Goal: Find specific page/section: Find specific page/section

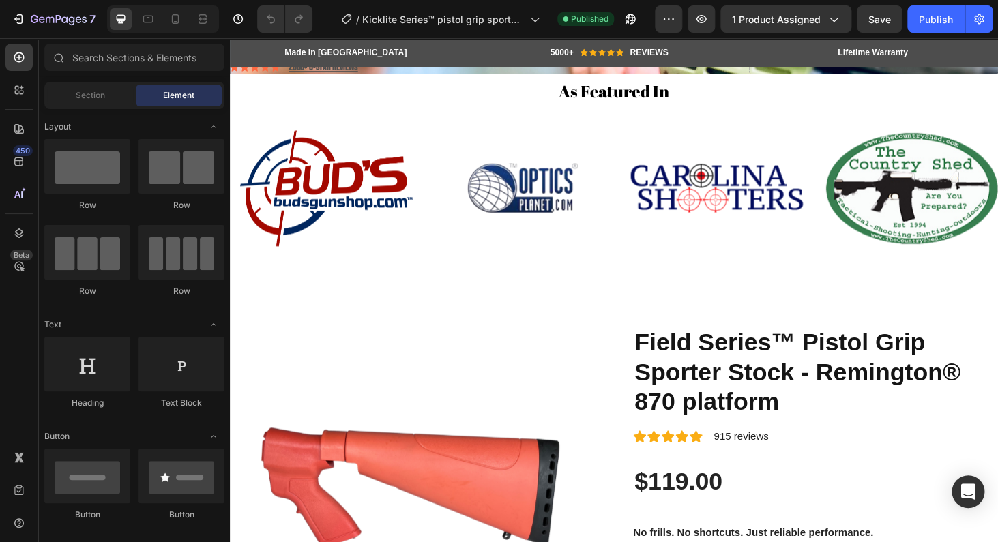
scroll to position [43, 0]
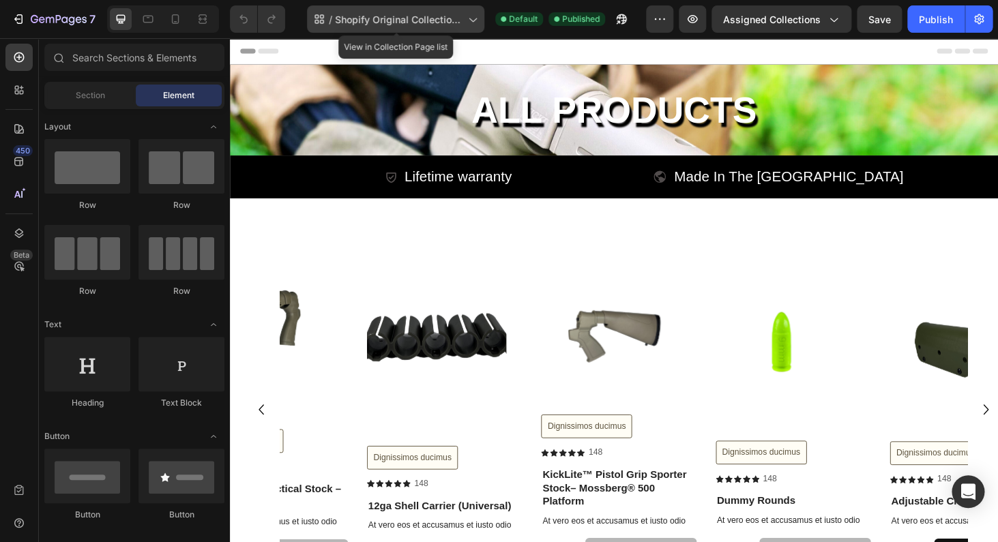
click at [448, 20] on span "Shopify Original Collection Template" at bounding box center [399, 19] width 128 height 14
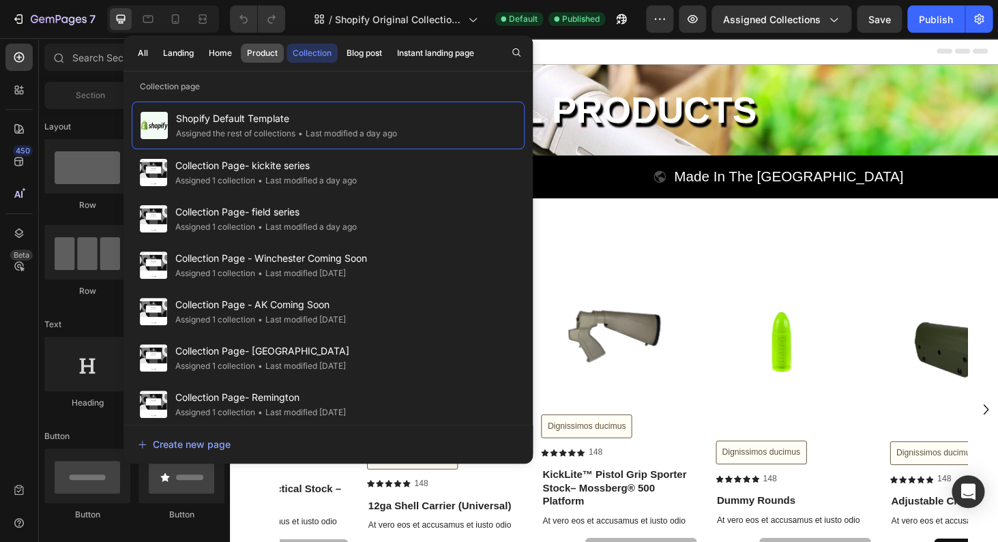
drag, startPoint x: 250, startPoint y: 55, endPoint x: 258, endPoint y: 61, distance: 9.8
click at [250, 55] on div "Product" at bounding box center [262, 53] width 31 height 12
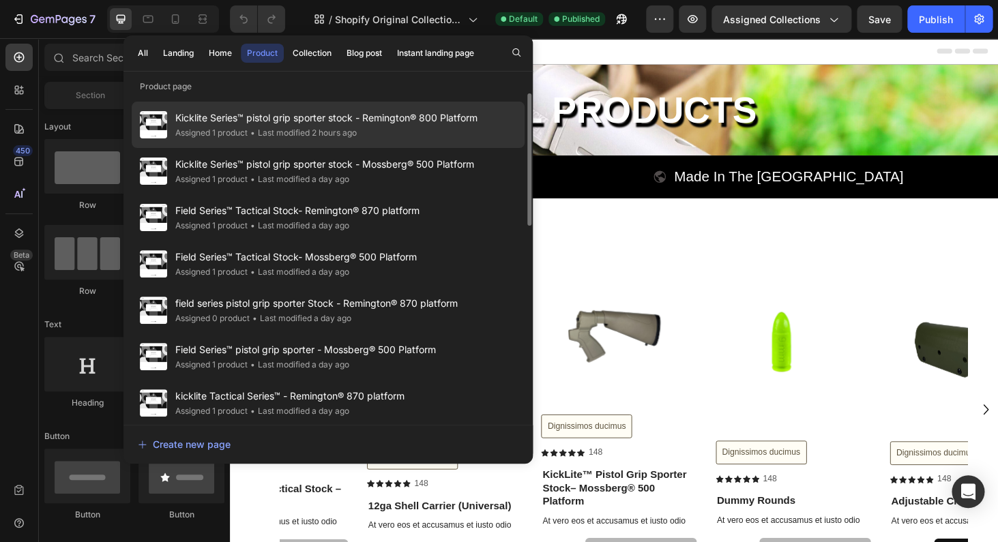
click at [323, 122] on span "Kicklite Series™ pistol grip sporter stock - Remington® 800 Platform" at bounding box center [326, 118] width 302 height 16
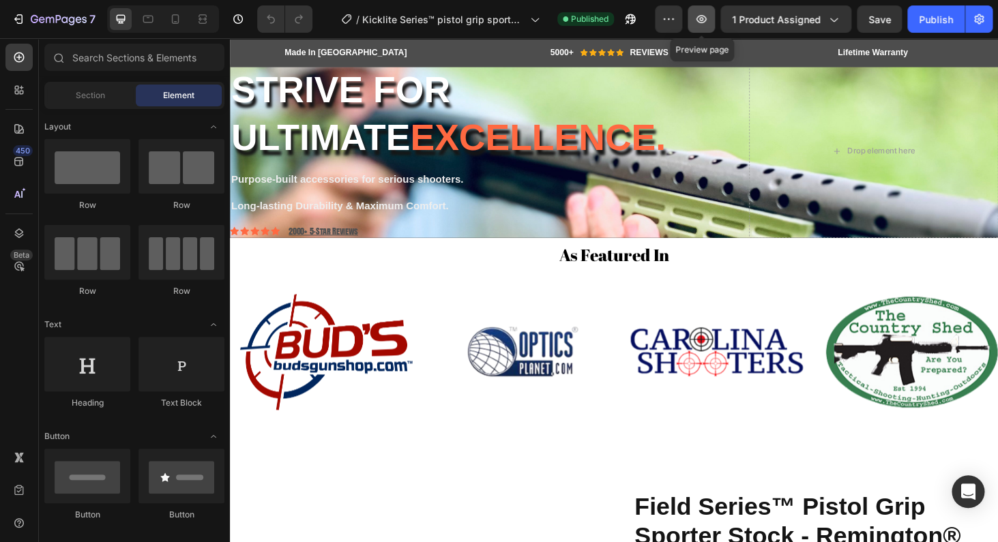
click at [711, 19] on button "button" at bounding box center [700, 18] width 27 height 27
